Goal: Navigation & Orientation: Find specific page/section

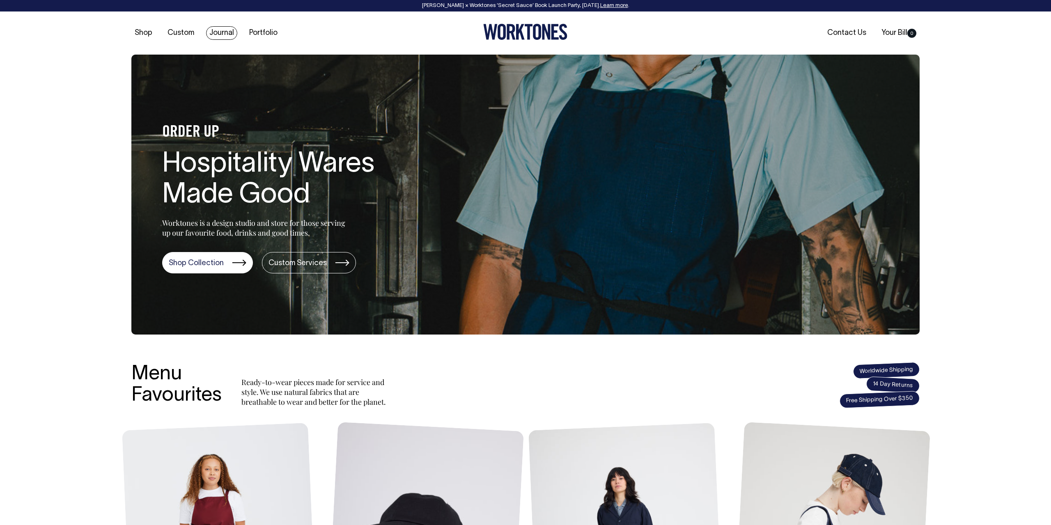
click at [221, 35] on link "Journal" at bounding box center [221, 33] width 31 height 14
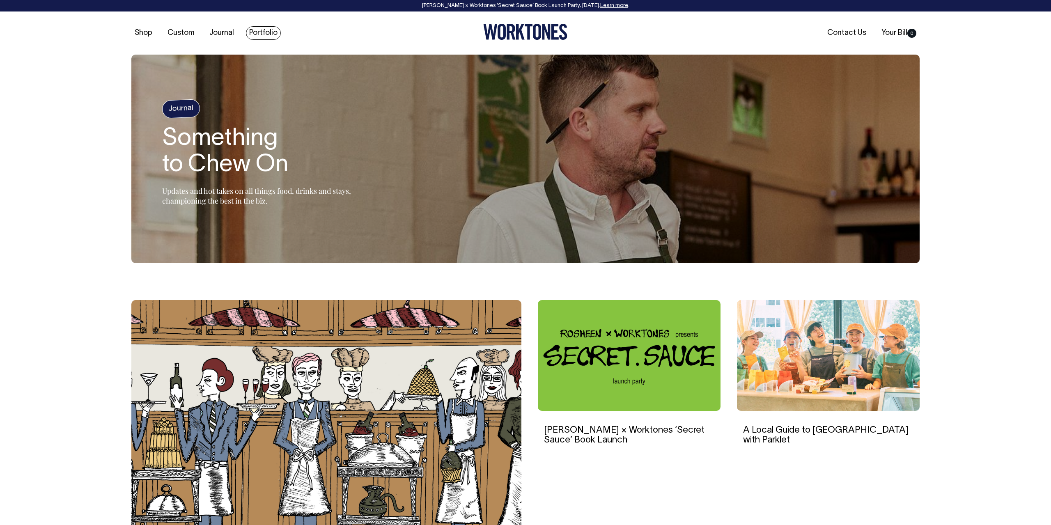
click at [264, 31] on link "Portfolio" at bounding box center [263, 33] width 35 height 14
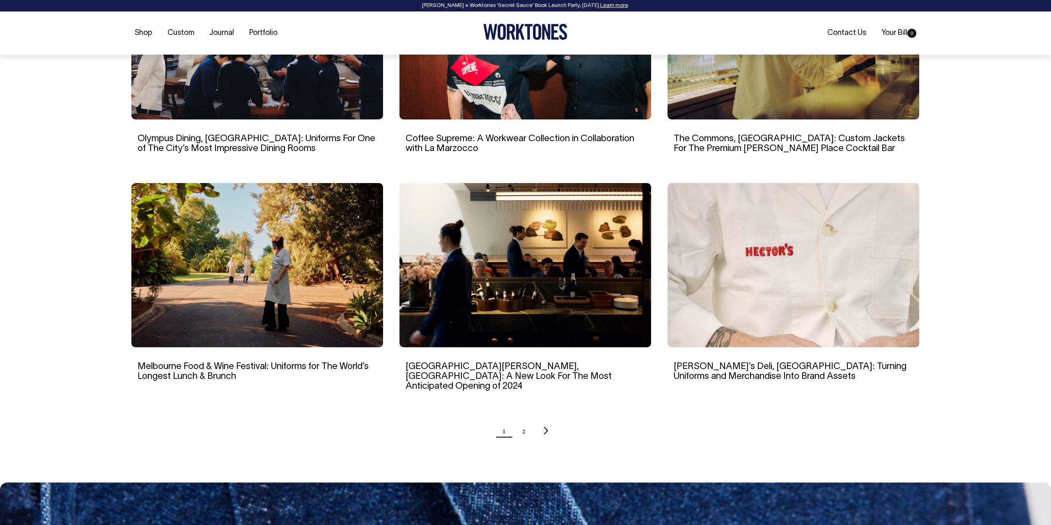
scroll to position [633, 0]
click at [525, 423] on link "2" at bounding box center [524, 430] width 4 height 21
